Goal: Navigation & Orientation: Find specific page/section

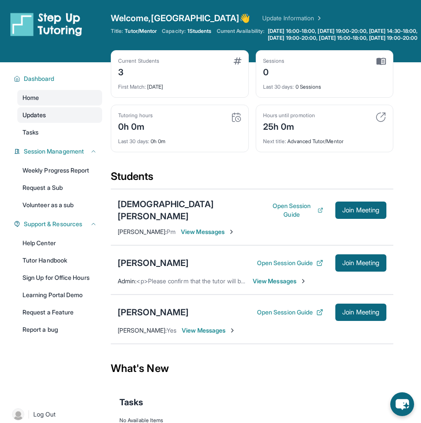
click at [66, 118] on link "Updates" at bounding box center [59, 115] width 85 height 16
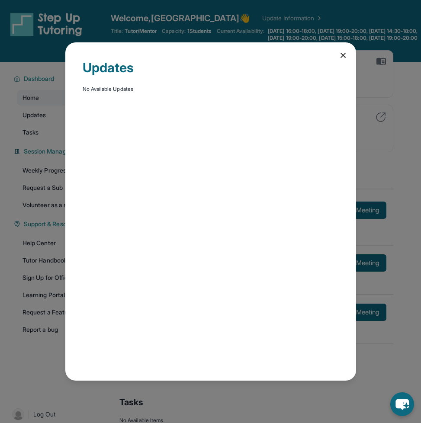
click at [125, 12] on div "Updates No Available Updates" at bounding box center [210, 211] width 421 height 423
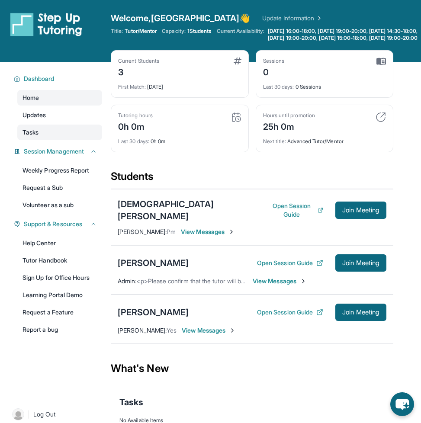
click at [62, 138] on link "Tasks" at bounding box center [59, 133] width 85 height 16
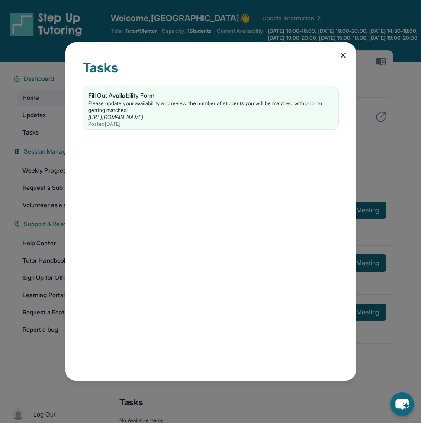
click at [181, 6] on div "Tasks Fill Out Availability Form Please update your availability and review the…" at bounding box center [210, 211] width 421 height 423
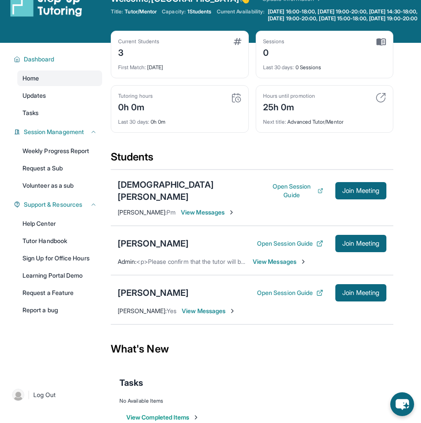
scroll to position [7, 0]
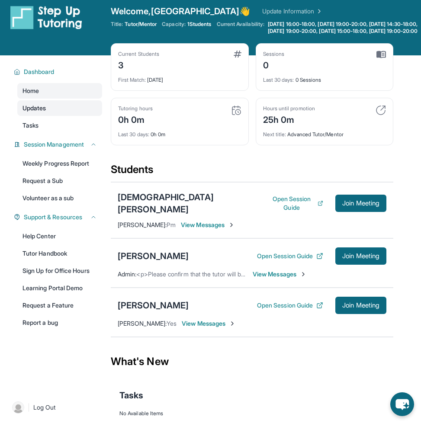
click at [63, 112] on link "Updates" at bounding box center [59, 108] width 85 height 16
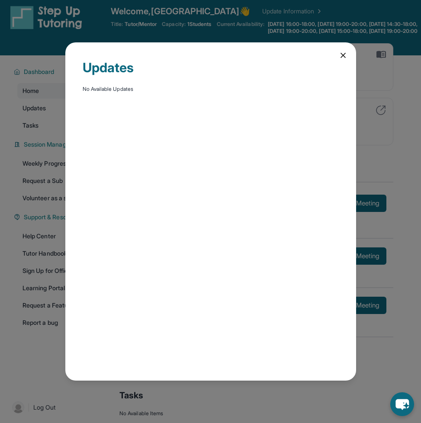
click at [164, 16] on div "Updates No Available Updates" at bounding box center [210, 211] width 421 height 423
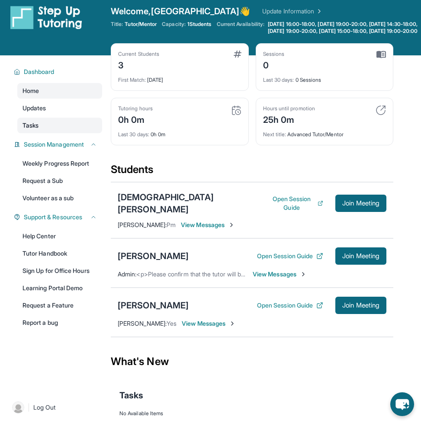
click at [68, 126] on link "Tasks" at bounding box center [59, 126] width 85 height 16
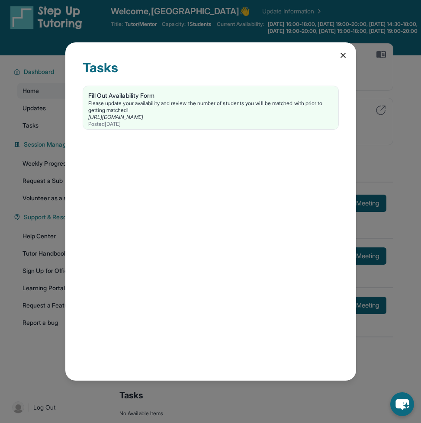
click at [113, 26] on div "Tasks Fill Out Availability Form Please update your availability and review the…" at bounding box center [210, 211] width 421 height 423
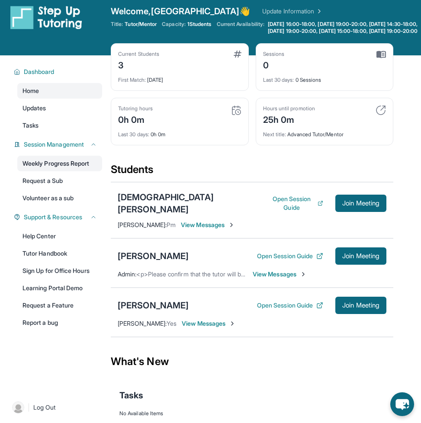
click at [83, 171] on link "Weekly Progress Report" at bounding box center [59, 164] width 85 height 16
click at [61, 113] on link "Updates" at bounding box center [59, 108] width 85 height 16
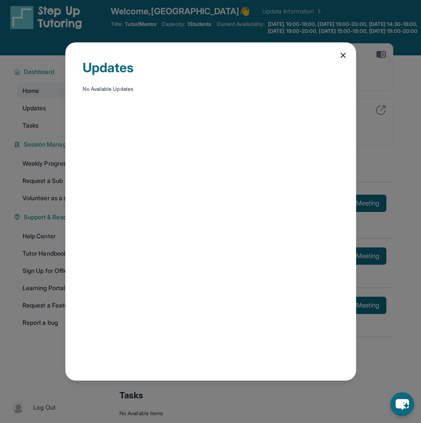
click at [35, 142] on div "Updates No Available Updates" at bounding box center [210, 211] width 421 height 423
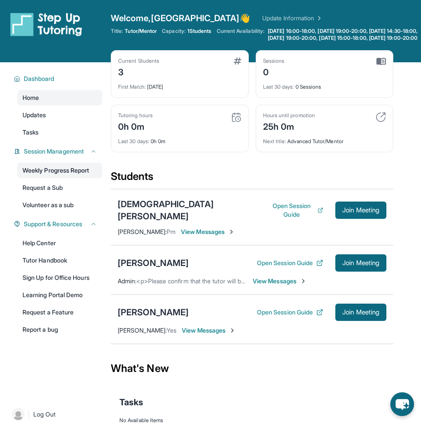
scroll to position [17, 0]
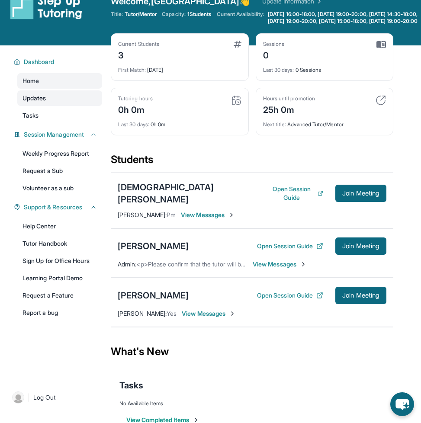
click at [60, 102] on link "Updates" at bounding box center [59, 98] width 85 height 16
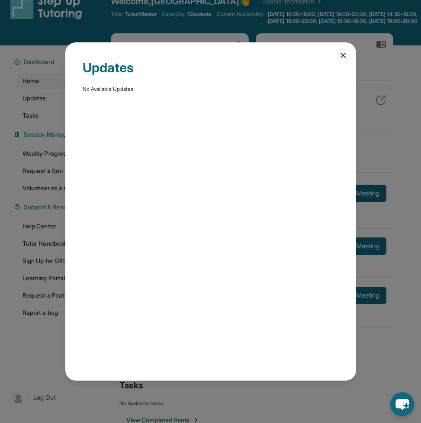
click at [41, 138] on div "Updates No Available Updates" at bounding box center [210, 211] width 421 height 423
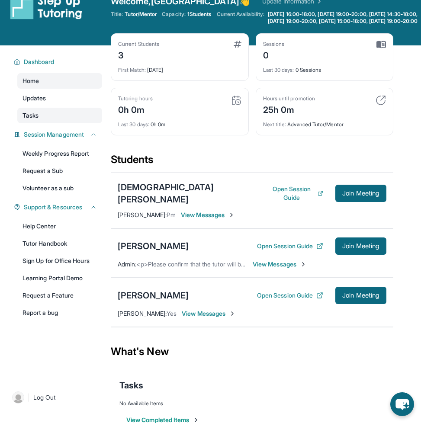
click at [45, 123] on link "Tasks" at bounding box center [59, 116] width 85 height 16
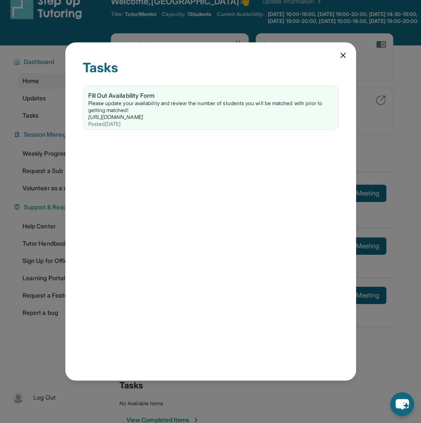
click at [36, 133] on div "Tasks Fill Out Availability Form Please update your availability and review the…" at bounding box center [210, 211] width 421 height 423
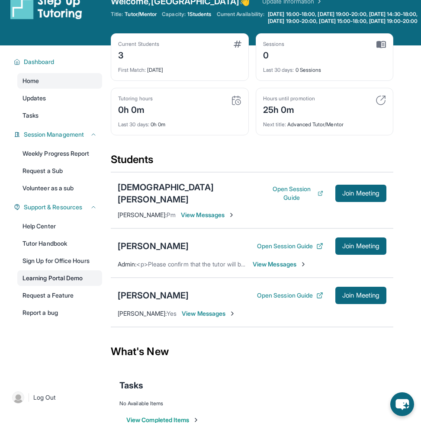
click at [61, 284] on link "Learning Portal Demo" at bounding box center [59, 278] width 85 height 16
click at [77, 106] on link "Updates" at bounding box center [59, 98] width 85 height 16
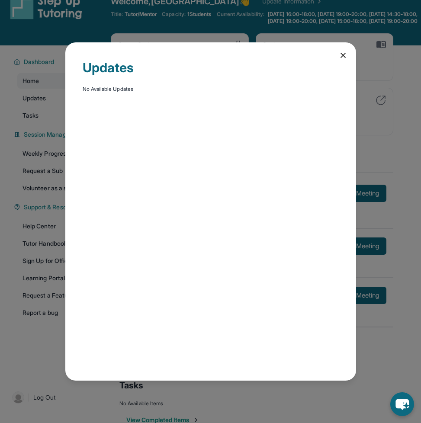
click at [70, 27] on div "Updates No Available Updates" at bounding box center [210, 211] width 421 height 423
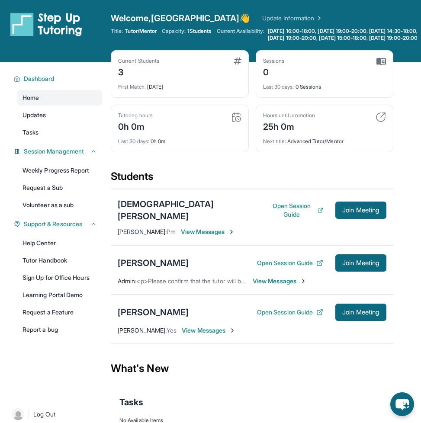
click at [51, 114] on link "Updates" at bounding box center [59, 115] width 85 height 16
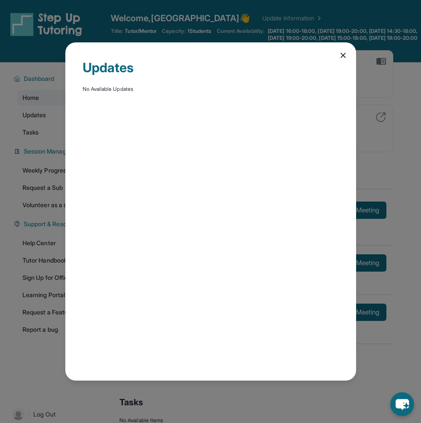
click at [43, 58] on div "Updates No Available Updates" at bounding box center [210, 211] width 421 height 423
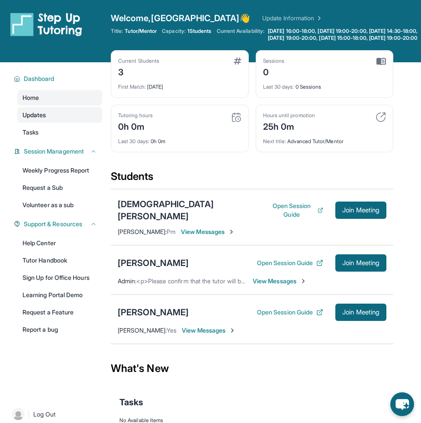
click at [50, 122] on link "Updates" at bounding box center [59, 115] width 85 height 16
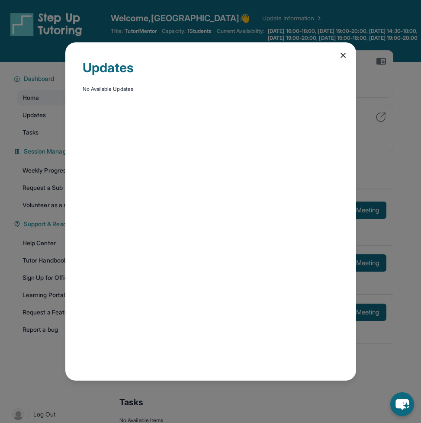
click at [53, 103] on div "Updates No Available Updates" at bounding box center [210, 211] width 421 height 423
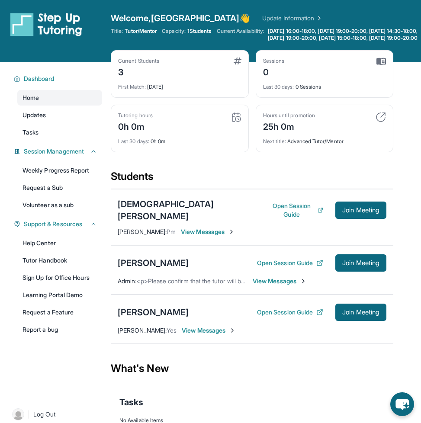
click at [144, 119] on div "Tutoring hours" at bounding box center [135, 115] width 35 height 7
click at [236, 119] on img at bounding box center [236, 117] width 10 height 10
click at [85, 123] on link "Updates" at bounding box center [59, 115] width 85 height 16
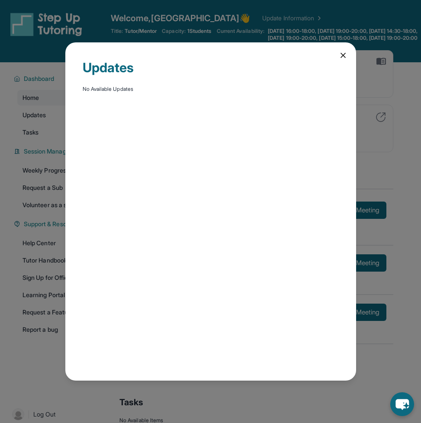
click at [39, 160] on div "Updates No Available Updates" at bounding box center [210, 211] width 421 height 423
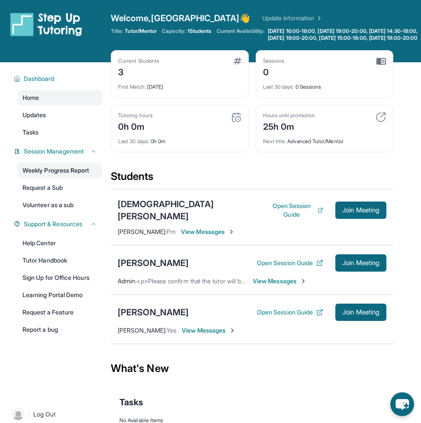
click at [46, 176] on link "Weekly Progress Report" at bounding box center [59, 171] width 85 height 16
click at [76, 106] on link "Home" at bounding box center [59, 98] width 85 height 16
click at [74, 117] on link "Updates" at bounding box center [59, 115] width 85 height 16
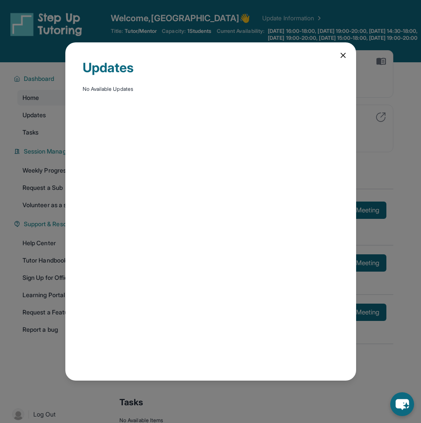
click at [38, 95] on div "Updates No Available Updates" at bounding box center [210, 211] width 421 height 423
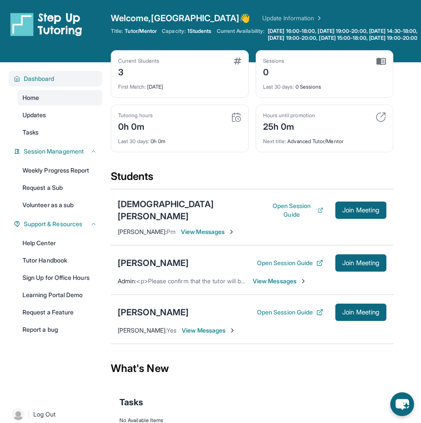
click at [64, 83] on button "Dashboard" at bounding box center [58, 78] width 77 height 9
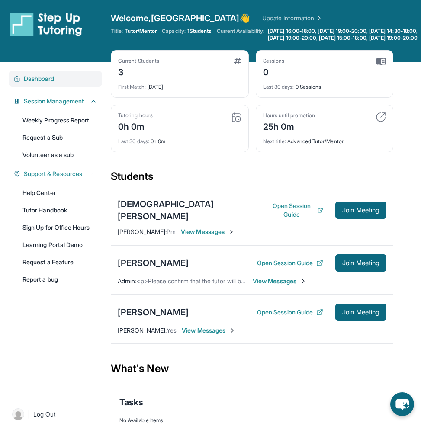
click at [64, 83] on button "Dashboard" at bounding box center [58, 78] width 77 height 9
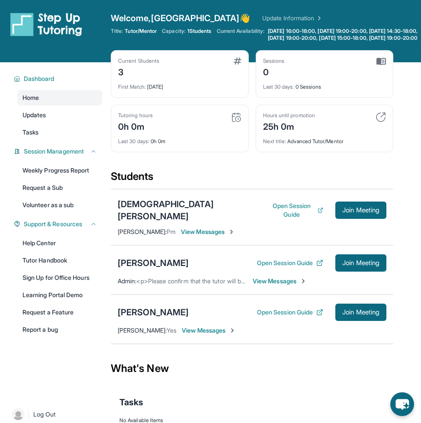
click at [69, 96] on div "Dashboard Home Updates Tasks Session Management Weekly Progress Report Request …" at bounding box center [55, 229] width 111 height 334
click at [69, 104] on link "Home" at bounding box center [59, 98] width 85 height 16
click at [344, 212] on span "Join Meeting" at bounding box center [360, 210] width 37 height 5
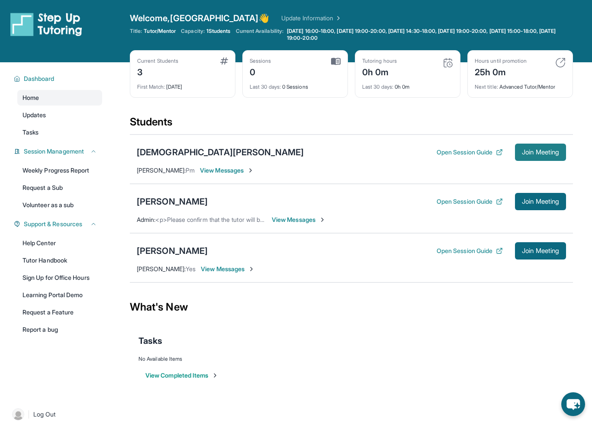
click at [420, 155] on span "Join Meeting" at bounding box center [540, 152] width 37 height 5
click at [214, 266] on span "View Messages" at bounding box center [228, 269] width 54 height 9
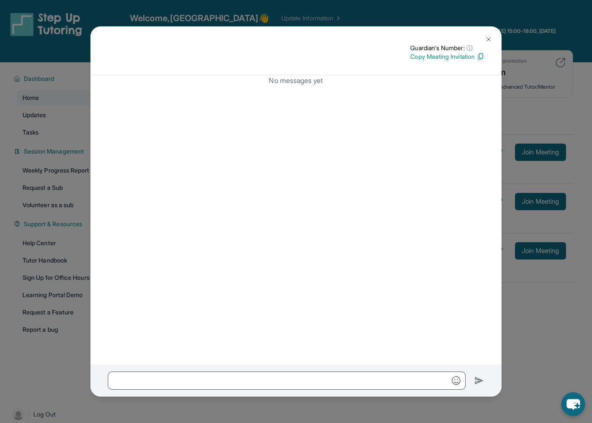
click at [320, 6] on div "Guardian's Number: ⓘ This isn't the guardian's real number — it's a private for…" at bounding box center [296, 211] width 592 height 423
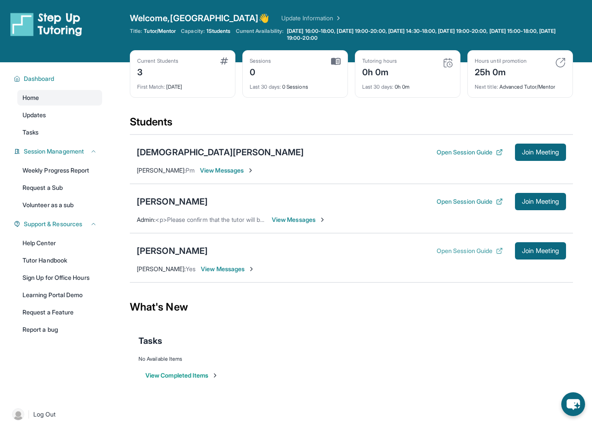
click at [420, 250] on button "Open Session Guide" at bounding box center [469, 251] width 66 height 9
click at [275, 77] on div "Sessions 0" at bounding box center [295, 68] width 91 height 21
click at [60, 115] on link "Updates" at bounding box center [59, 115] width 85 height 16
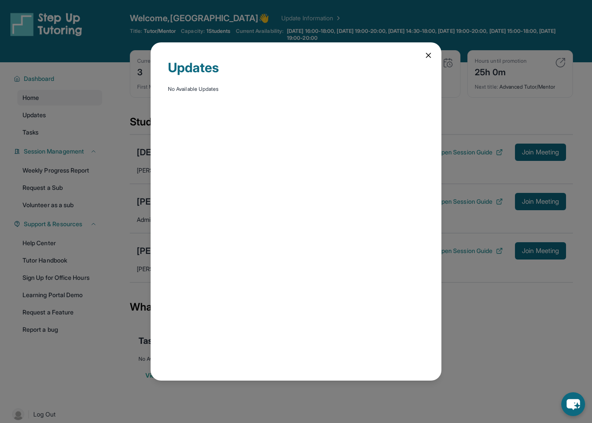
click at [55, 130] on div "Updates No Available Updates" at bounding box center [296, 211] width 592 height 423
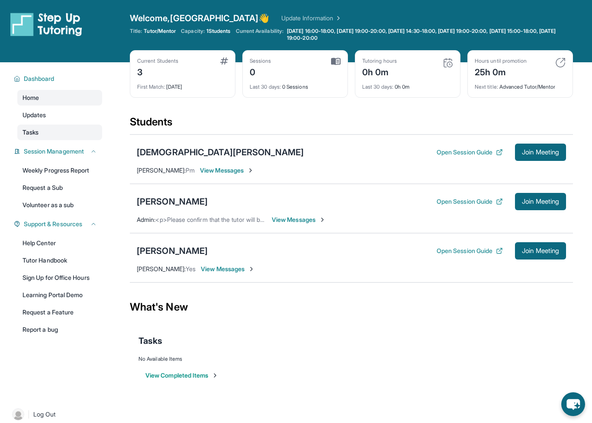
click at [55, 138] on link "Tasks" at bounding box center [59, 133] width 85 height 16
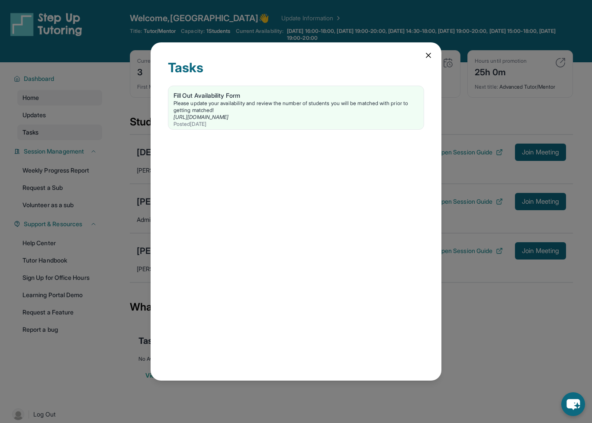
click at [55, 138] on div "Tasks Fill Out Availability Form Please update your availability and review the…" at bounding box center [296, 211] width 592 height 423
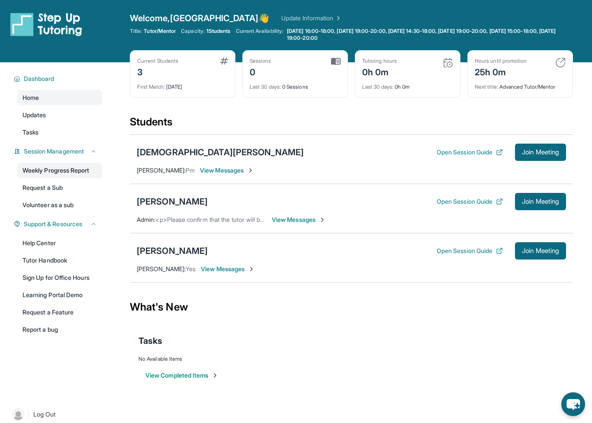
click at [58, 175] on link "Weekly Progress Report" at bounding box center [59, 171] width 85 height 16
